Goal: Transaction & Acquisition: Purchase product/service

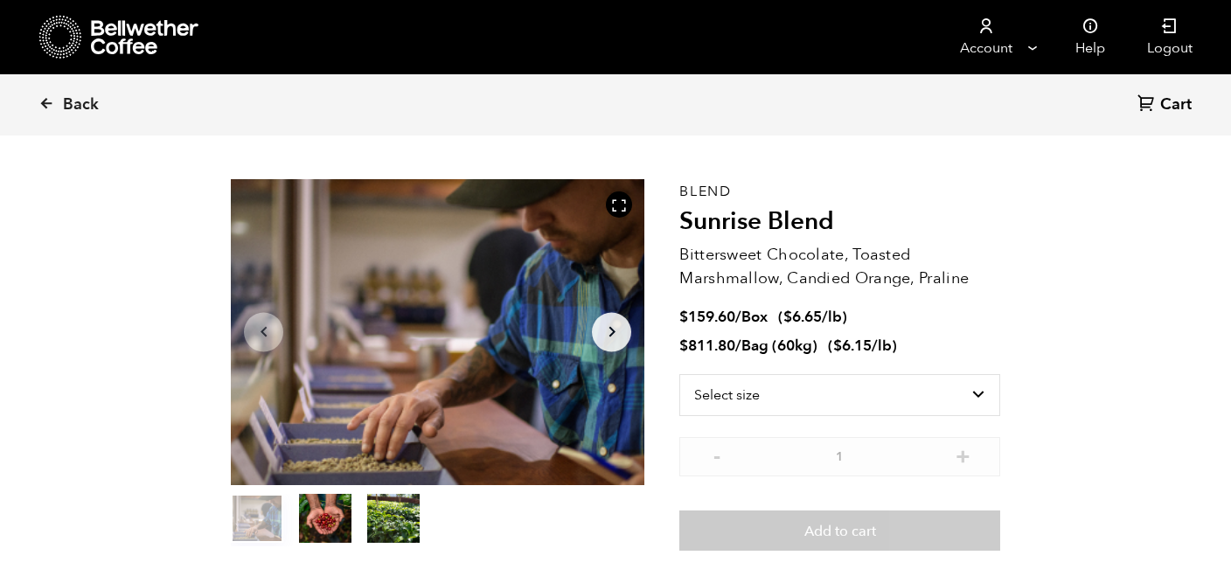
scroll to position [45, 0]
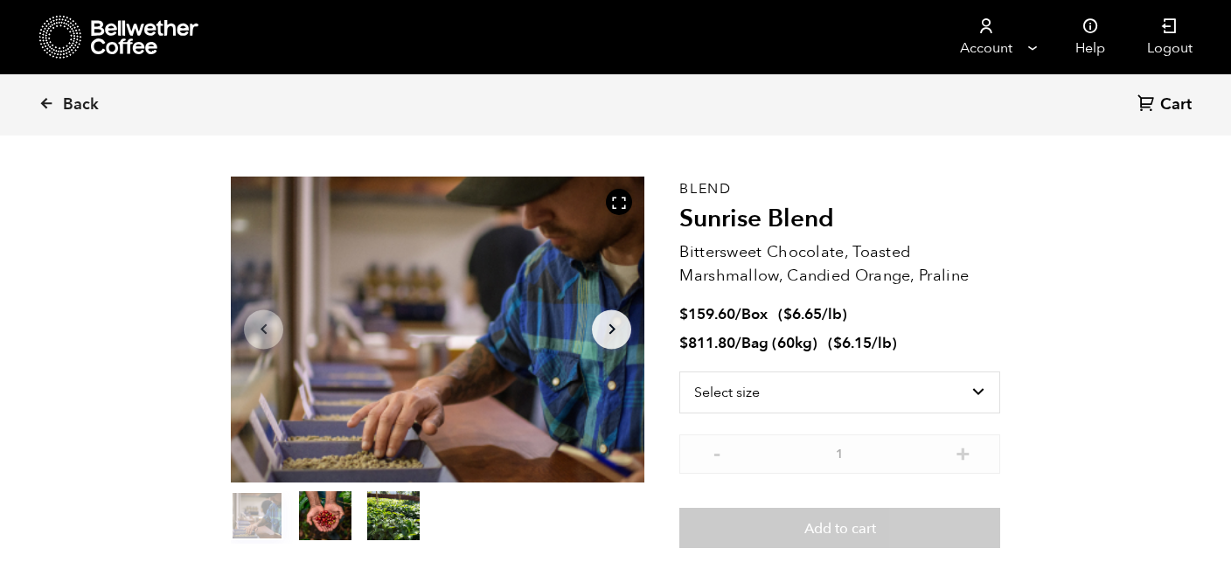
click at [623, 344] on button "Arrow Right" at bounding box center [611, 329] width 39 height 39
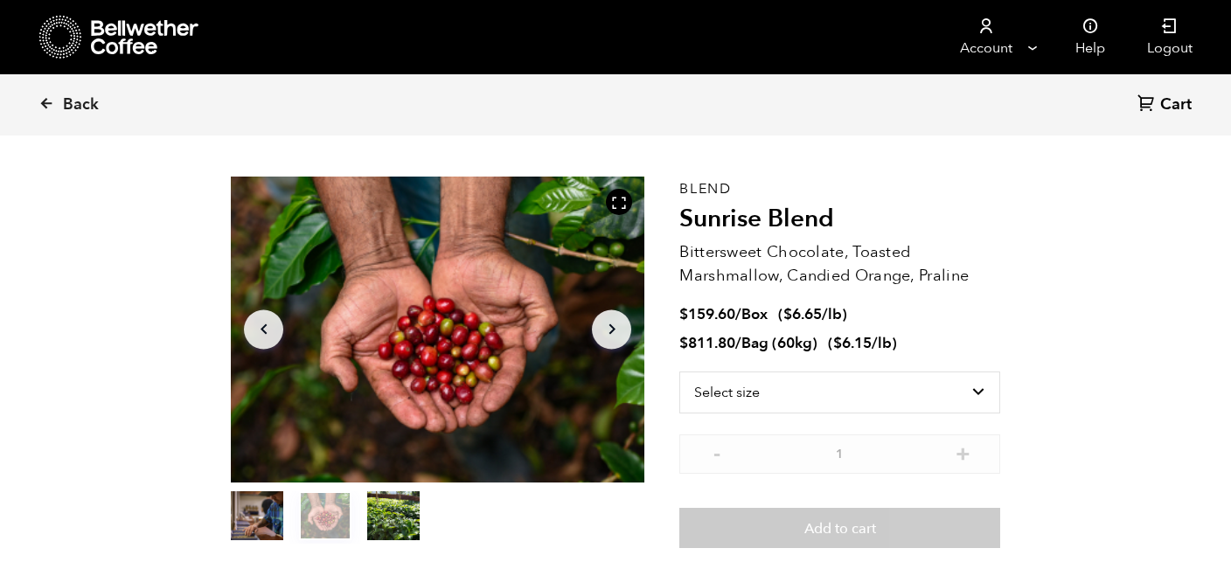
click at [615, 341] on button "Arrow Right" at bounding box center [611, 329] width 39 height 39
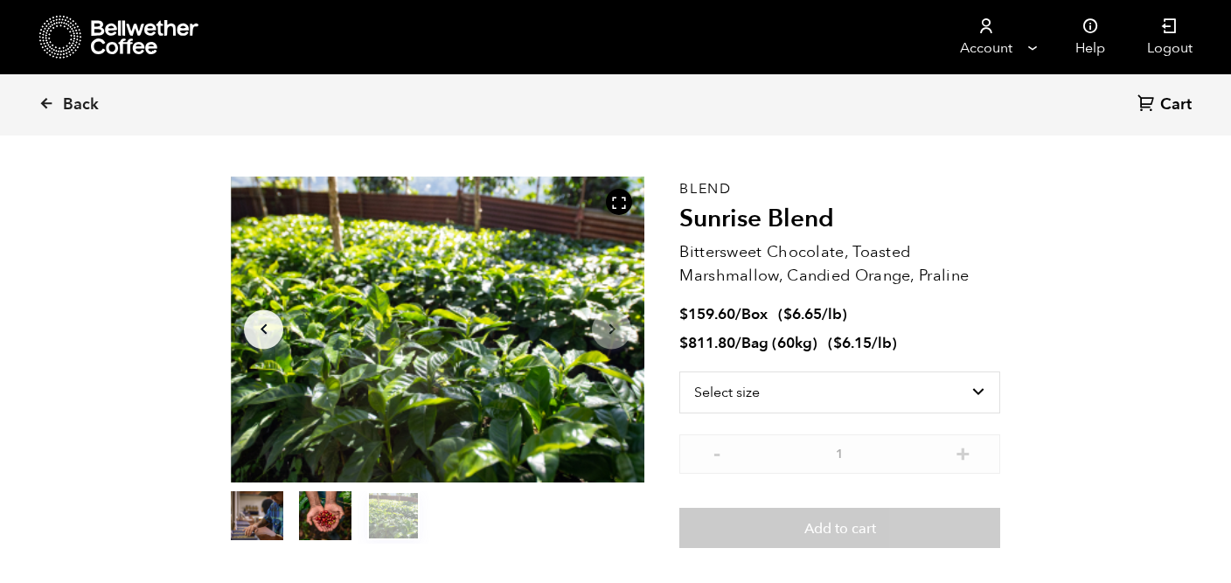
click at [261, 516] on button "item 0" at bounding box center [257, 519] width 52 height 49
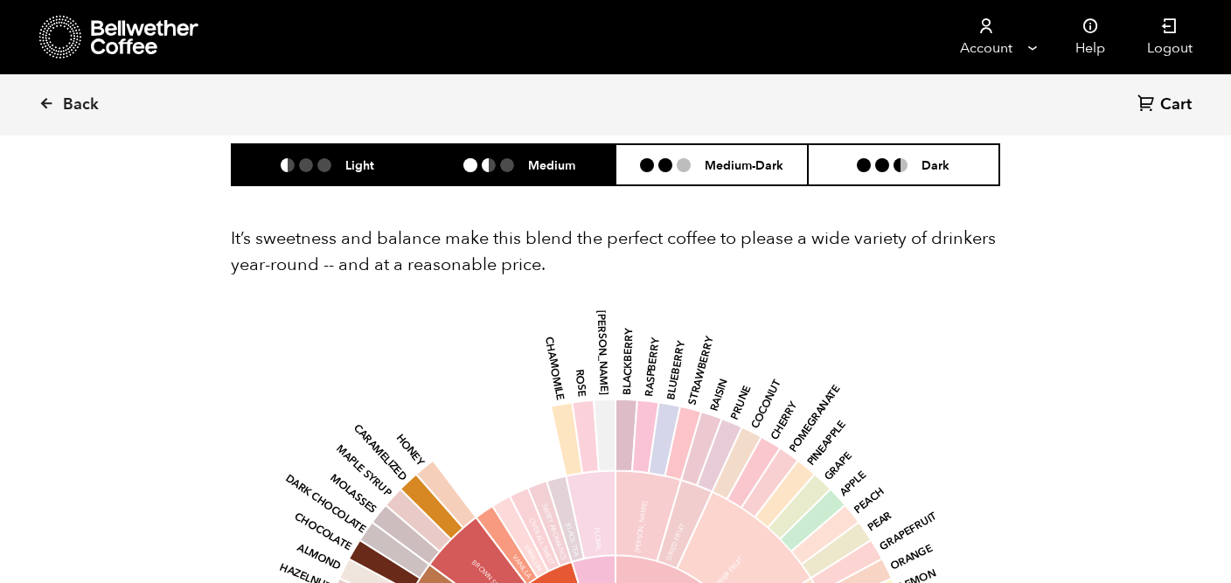
scroll to position [1133, 0]
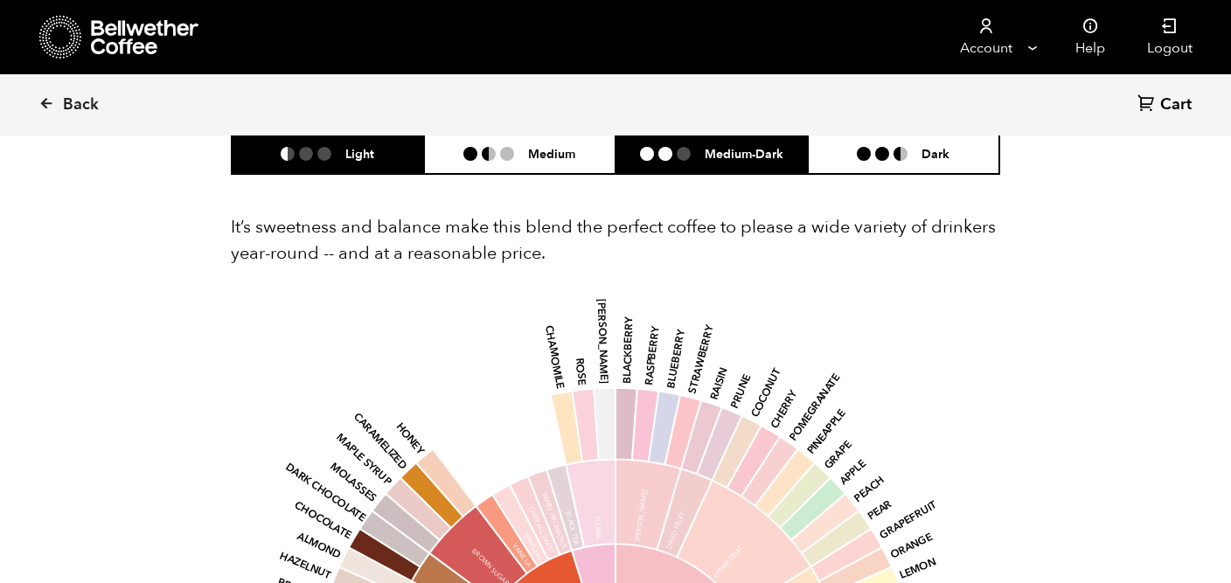
click at [726, 150] on h6 "Medium-Dark" at bounding box center [744, 153] width 79 height 15
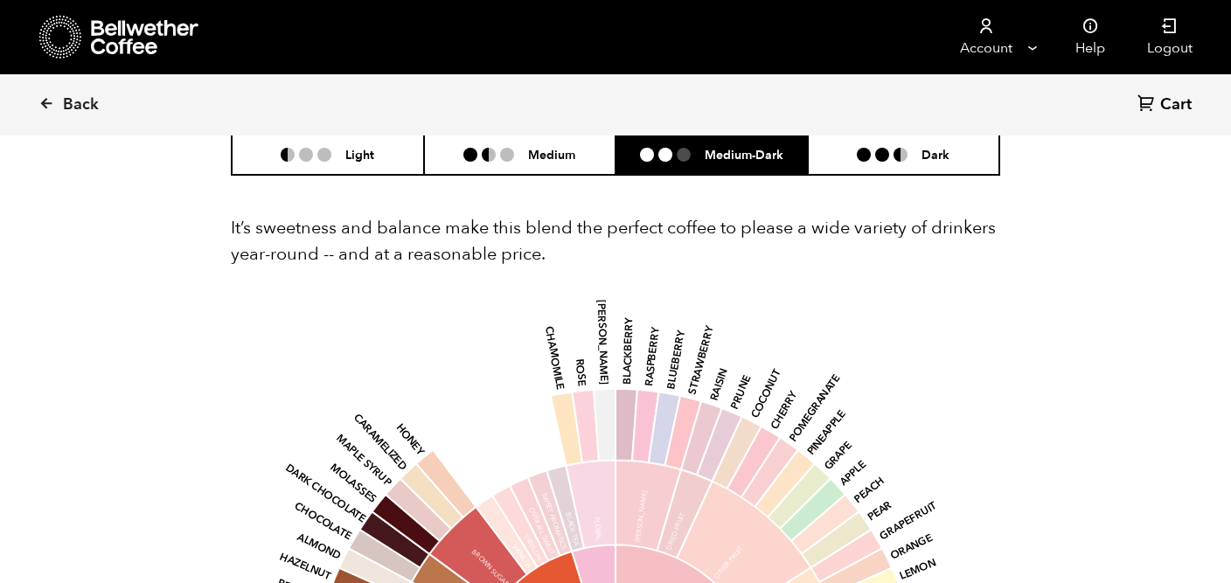
scroll to position [1114, 0]
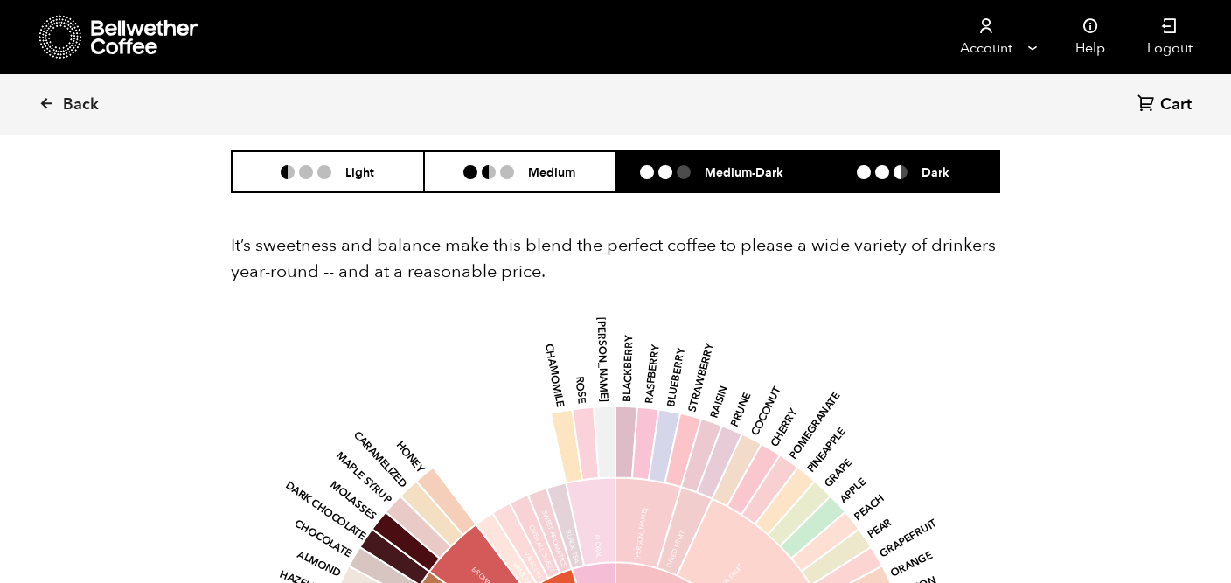
click at [919, 160] on li "Dark" at bounding box center [904, 171] width 192 height 41
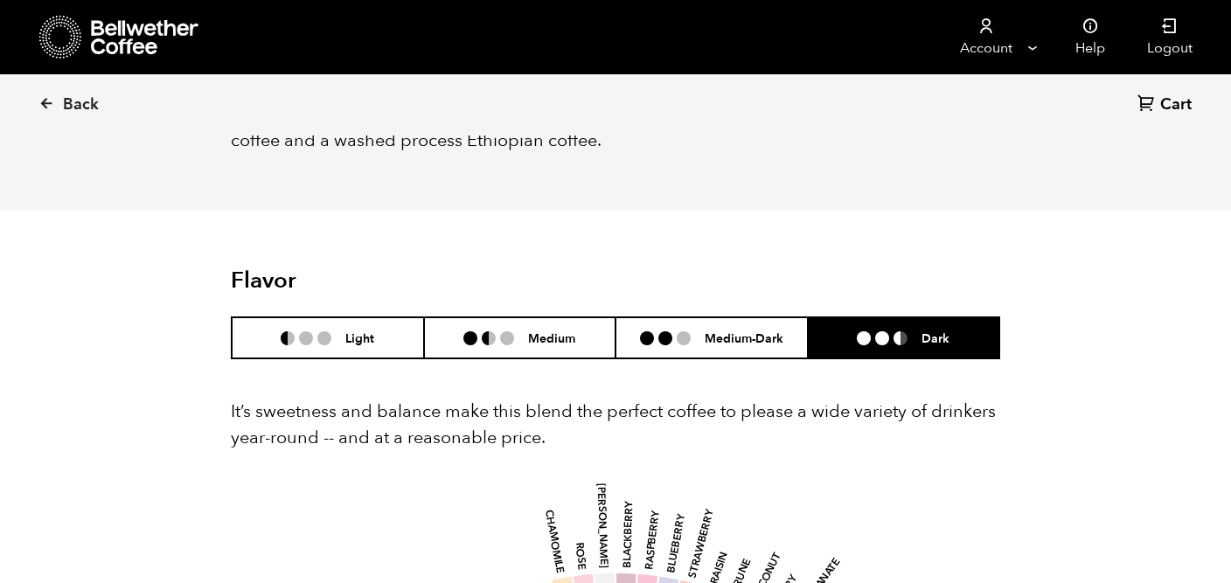
scroll to position [916, 0]
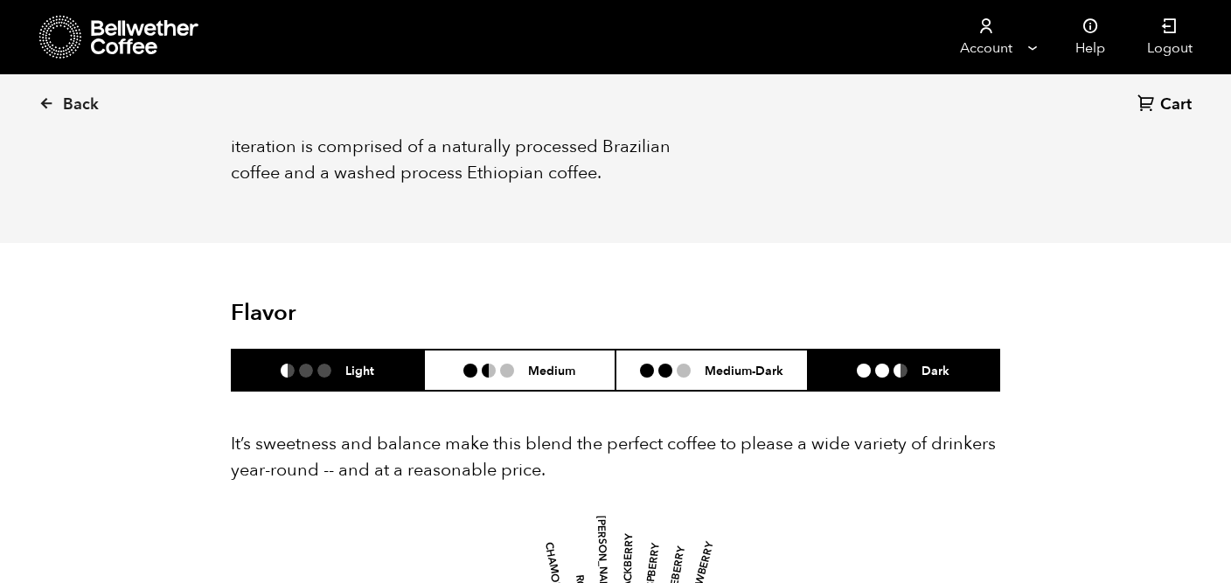
click at [317, 366] on li at bounding box center [324, 371] width 14 height 14
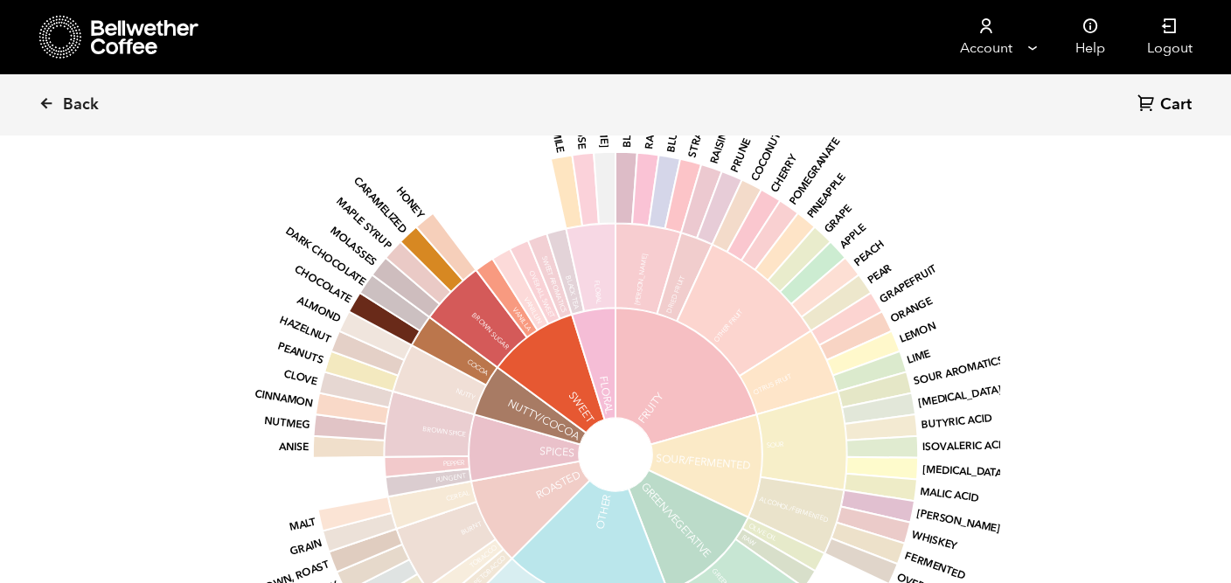
scroll to position [1366, 0]
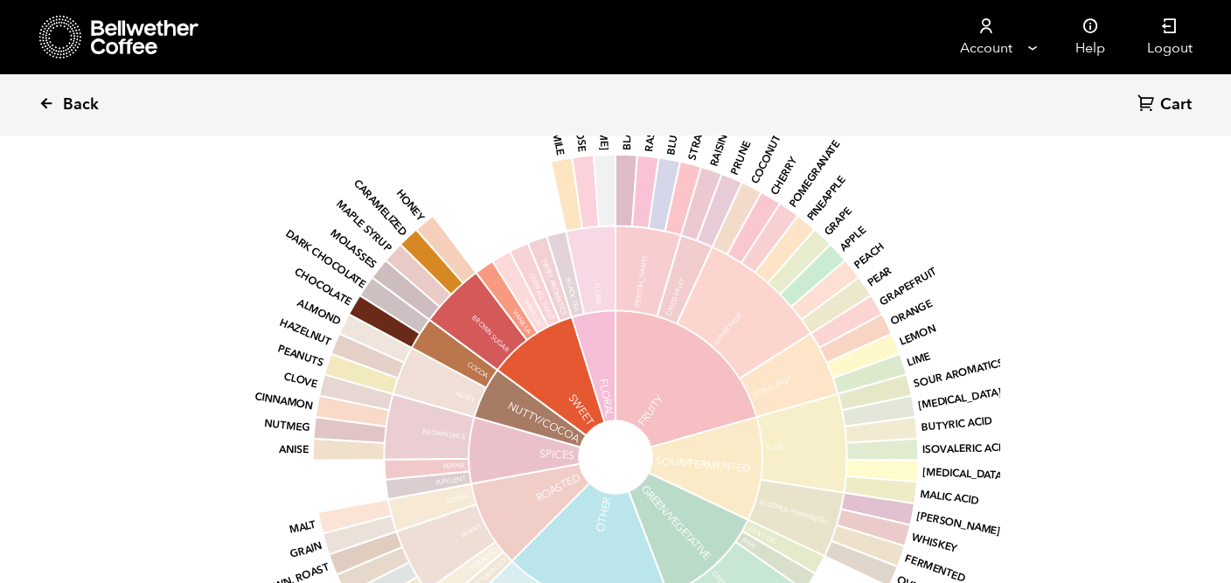
click at [59, 100] on link "Back" at bounding box center [92, 104] width 108 height 59
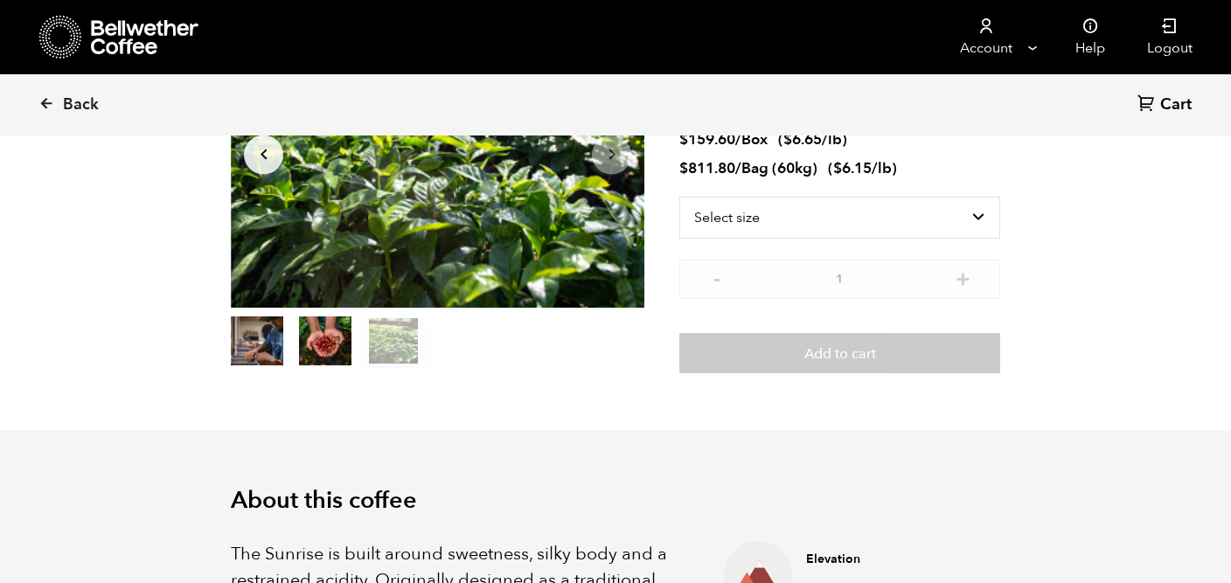
scroll to position [97, 0]
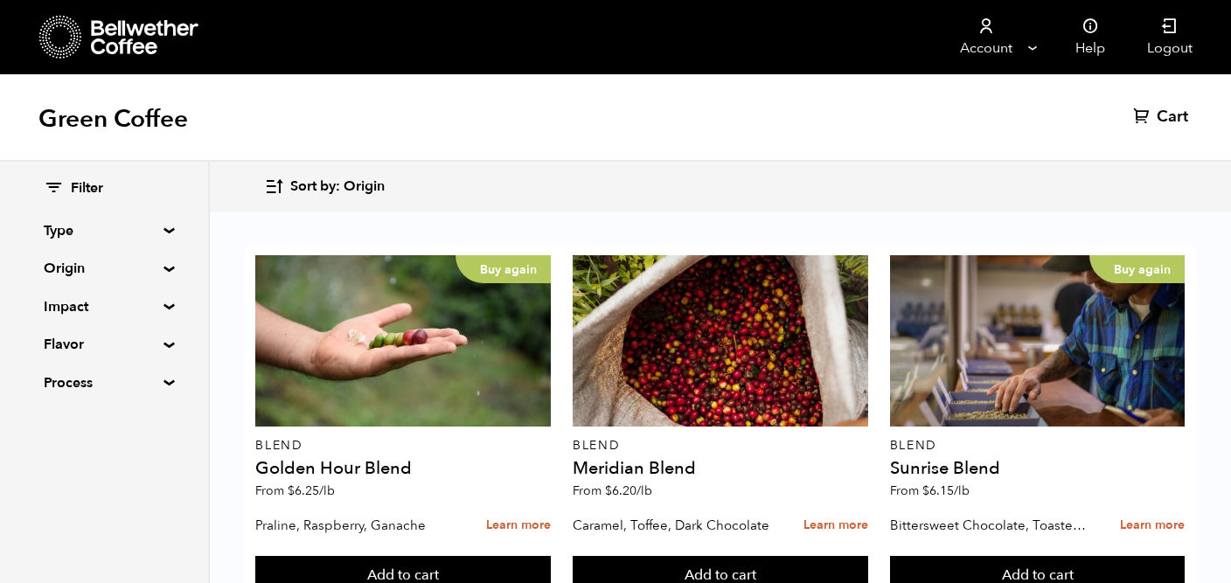
scroll to position [1152, 0]
